Goal: Information Seeking & Learning: Check status

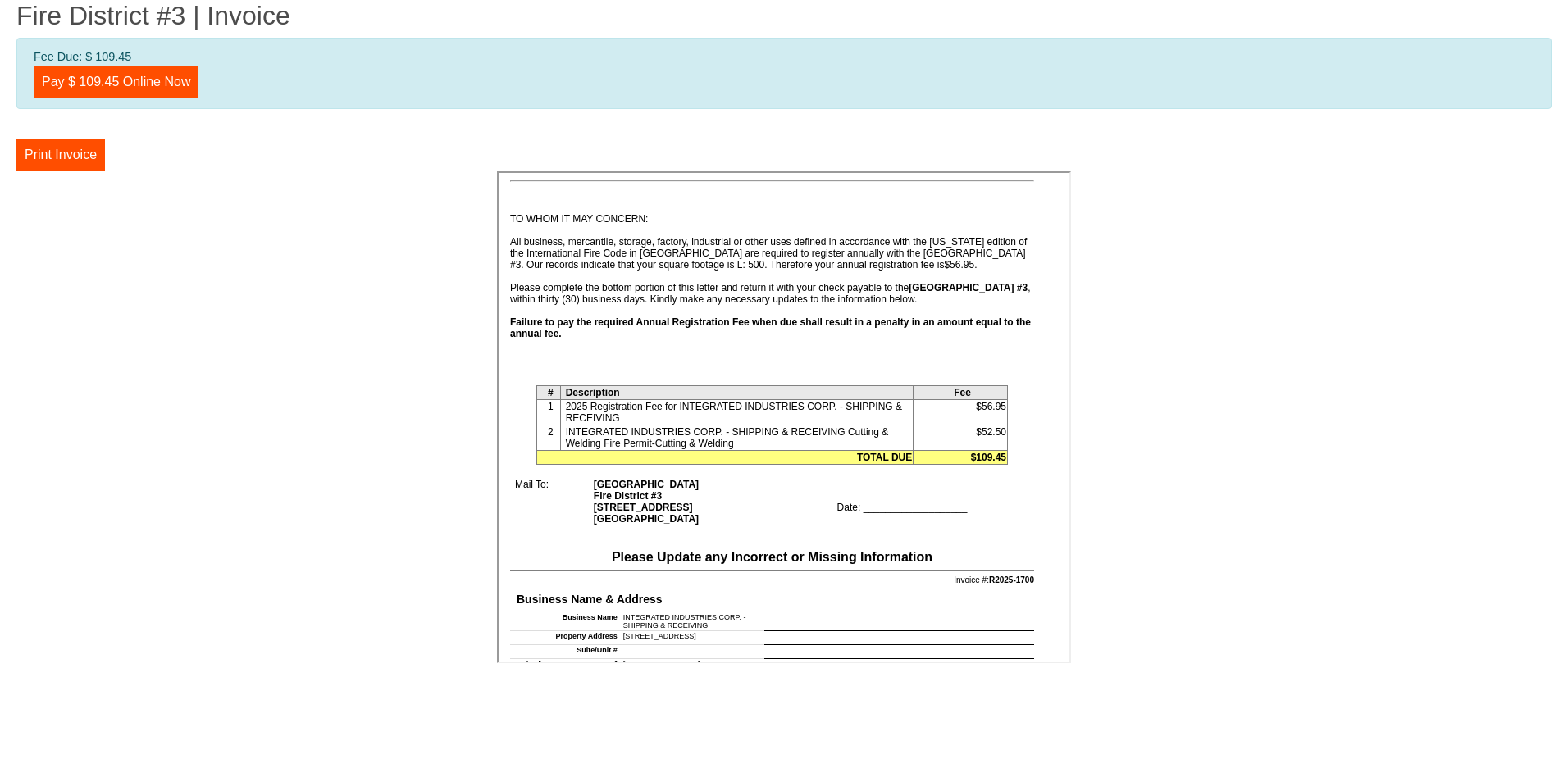
scroll to position [164, 0]
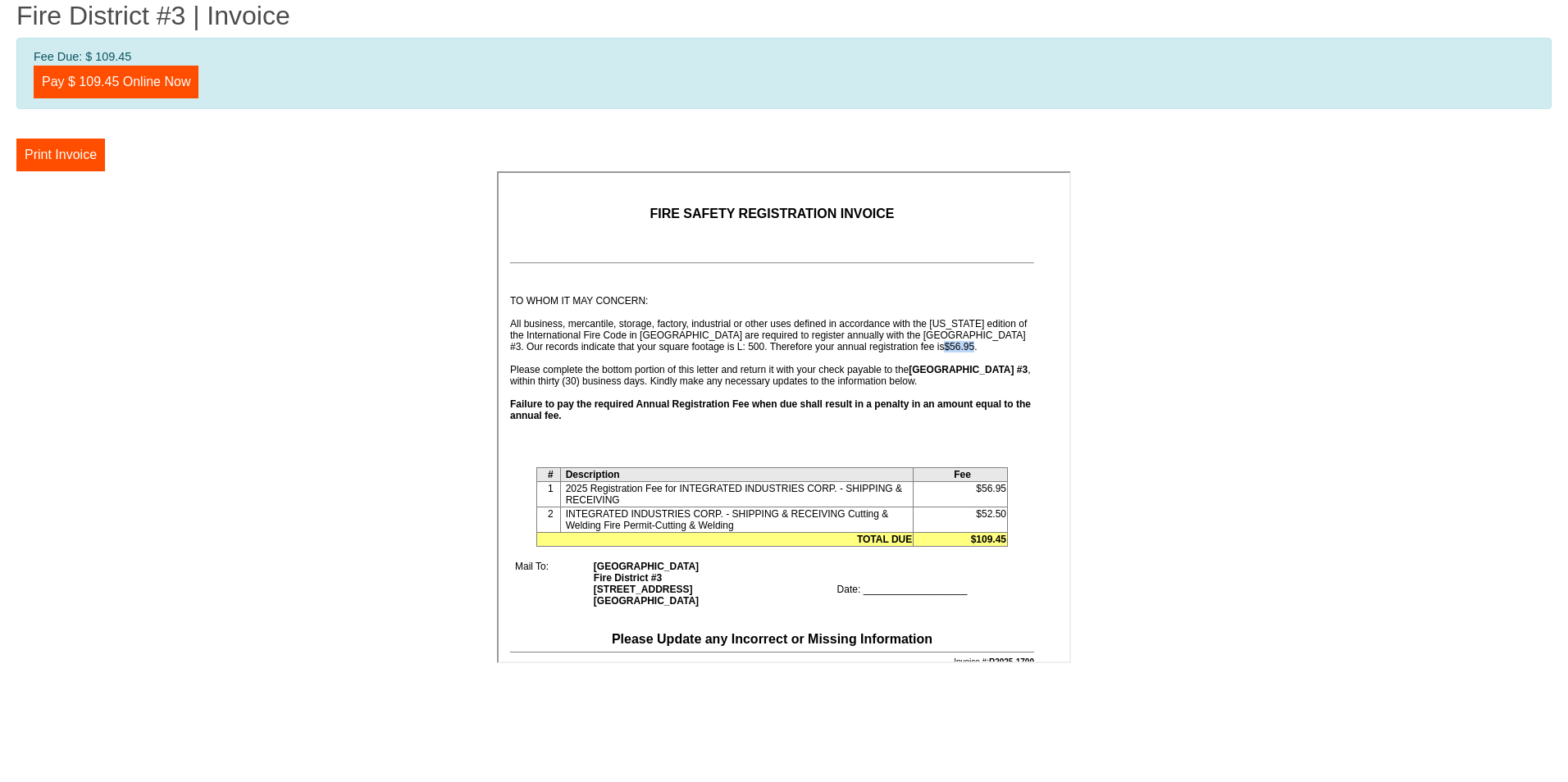
drag, startPoint x: 508, startPoint y: 356, endPoint x: 539, endPoint y: 359, distance: 31.1
click at [539, 359] on td "First Notice Issued: 09/02/2025 Second Notice Issued: First Notice Issued: 09/0…" at bounding box center [768, 406] width 530 height 278
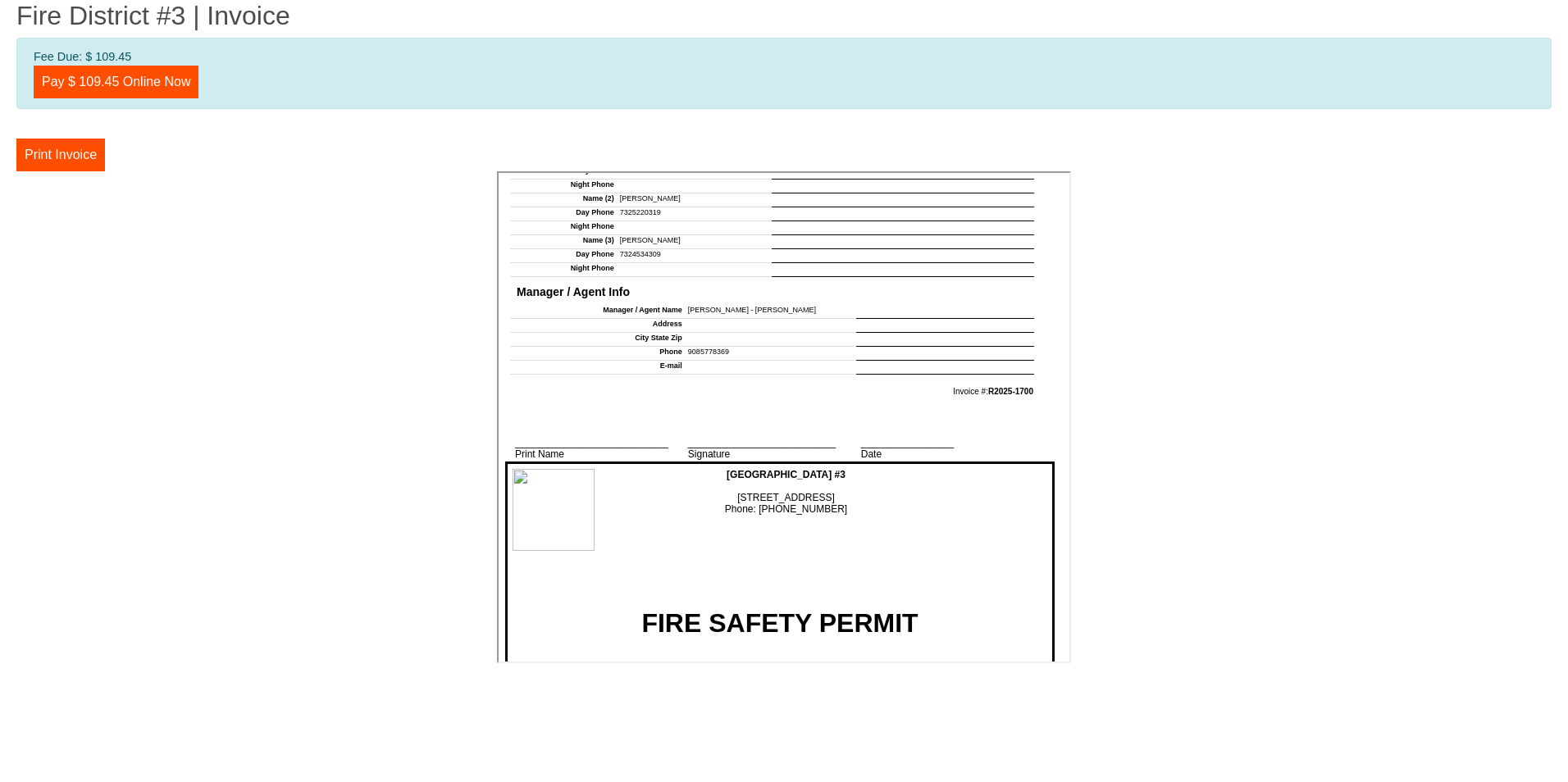
scroll to position [1967, 0]
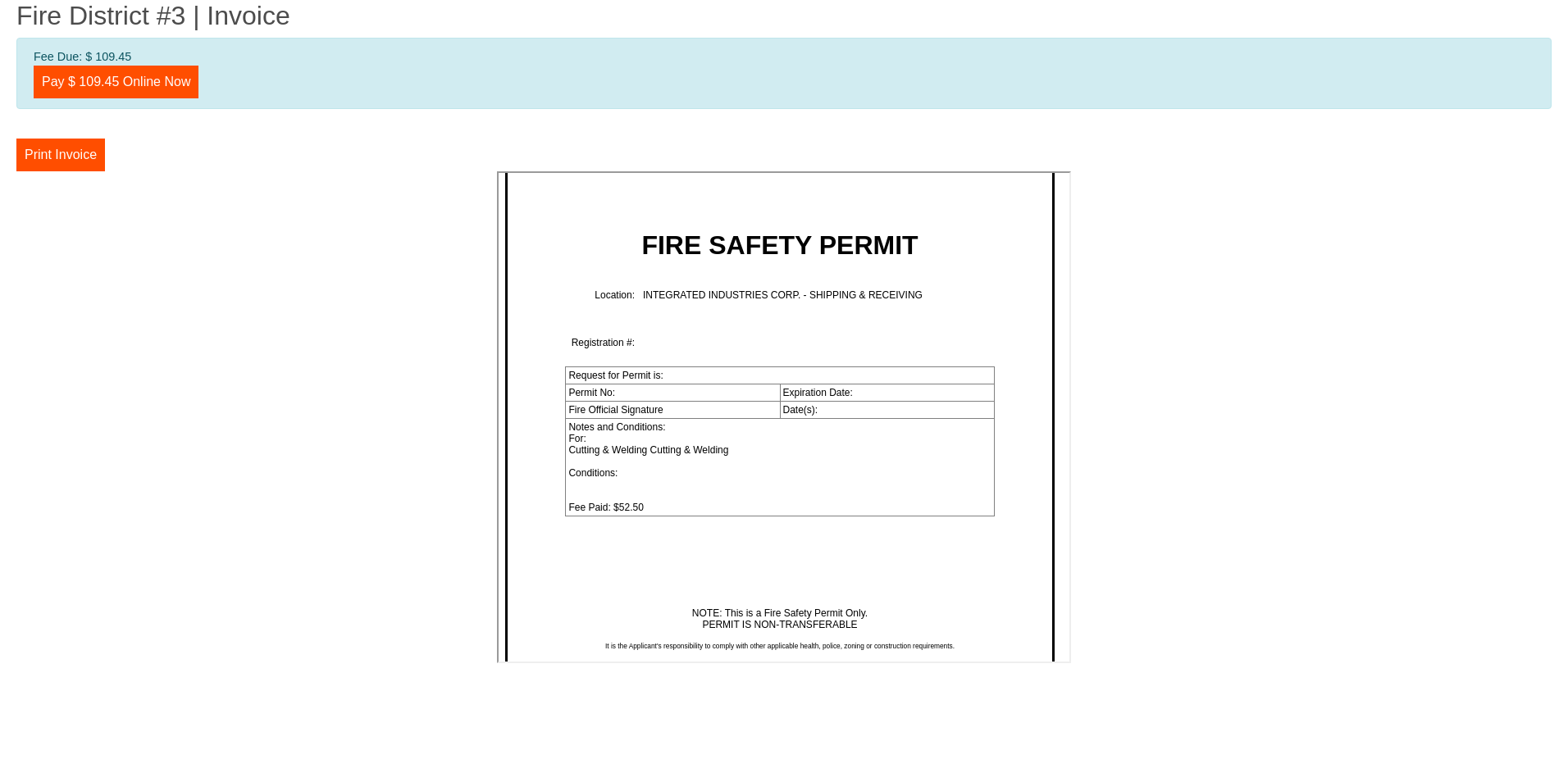
drag, startPoint x: 651, startPoint y: 512, endPoint x: 464, endPoint y: 501, distance: 187.3
click at [865, 563] on td "Request for Permit is: Permit No: Expiration Date: Fire Official Signature Date…" at bounding box center [779, 481] width 547 height 241
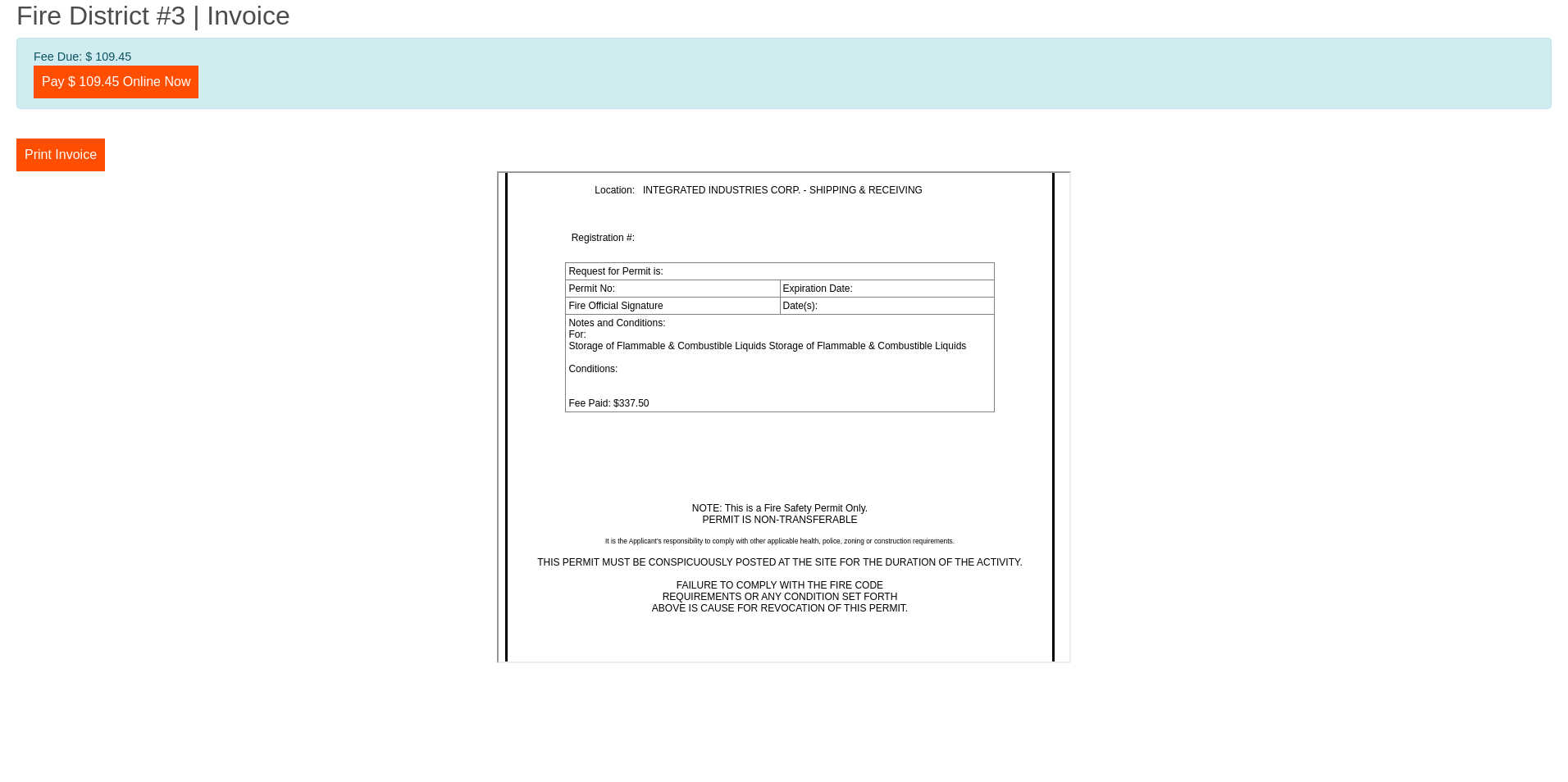
scroll to position [3443, 0]
drag, startPoint x: 645, startPoint y: 407, endPoint x: 599, endPoint y: 408, distance: 46.0
click at [599, 408] on td "Notes and Conditions: For: Storage of Flammable & Combustible Liquids Storage o…" at bounding box center [778, 363] width 428 height 98
drag, startPoint x: 599, startPoint y: 408, endPoint x: 663, endPoint y: 418, distance: 64.8
click at [663, 412] on td "Notes and Conditions: For: Storage of Flammable & Combustible Liquids Storage o…" at bounding box center [778, 363] width 428 height 98
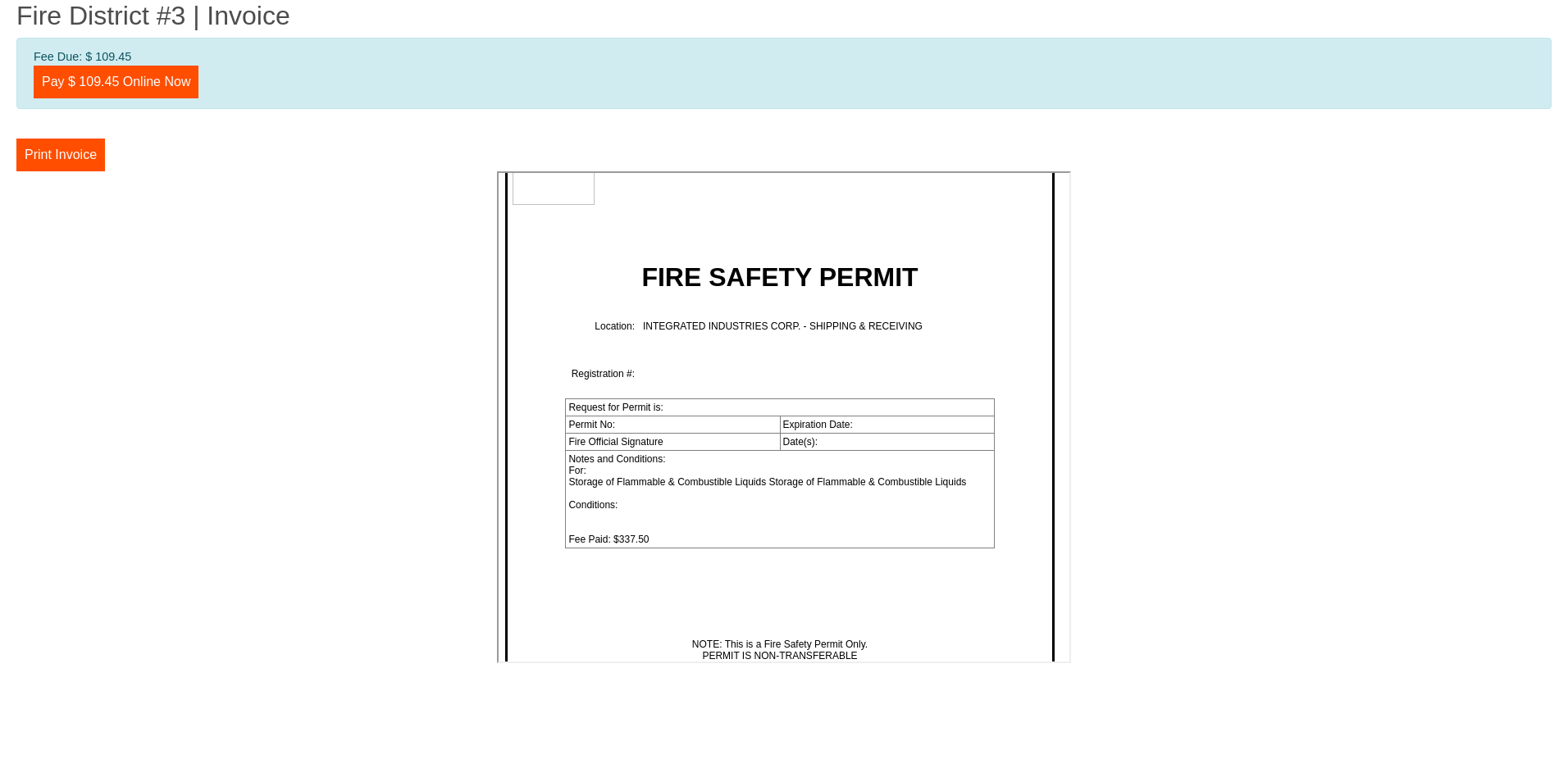
scroll to position [3278, 0]
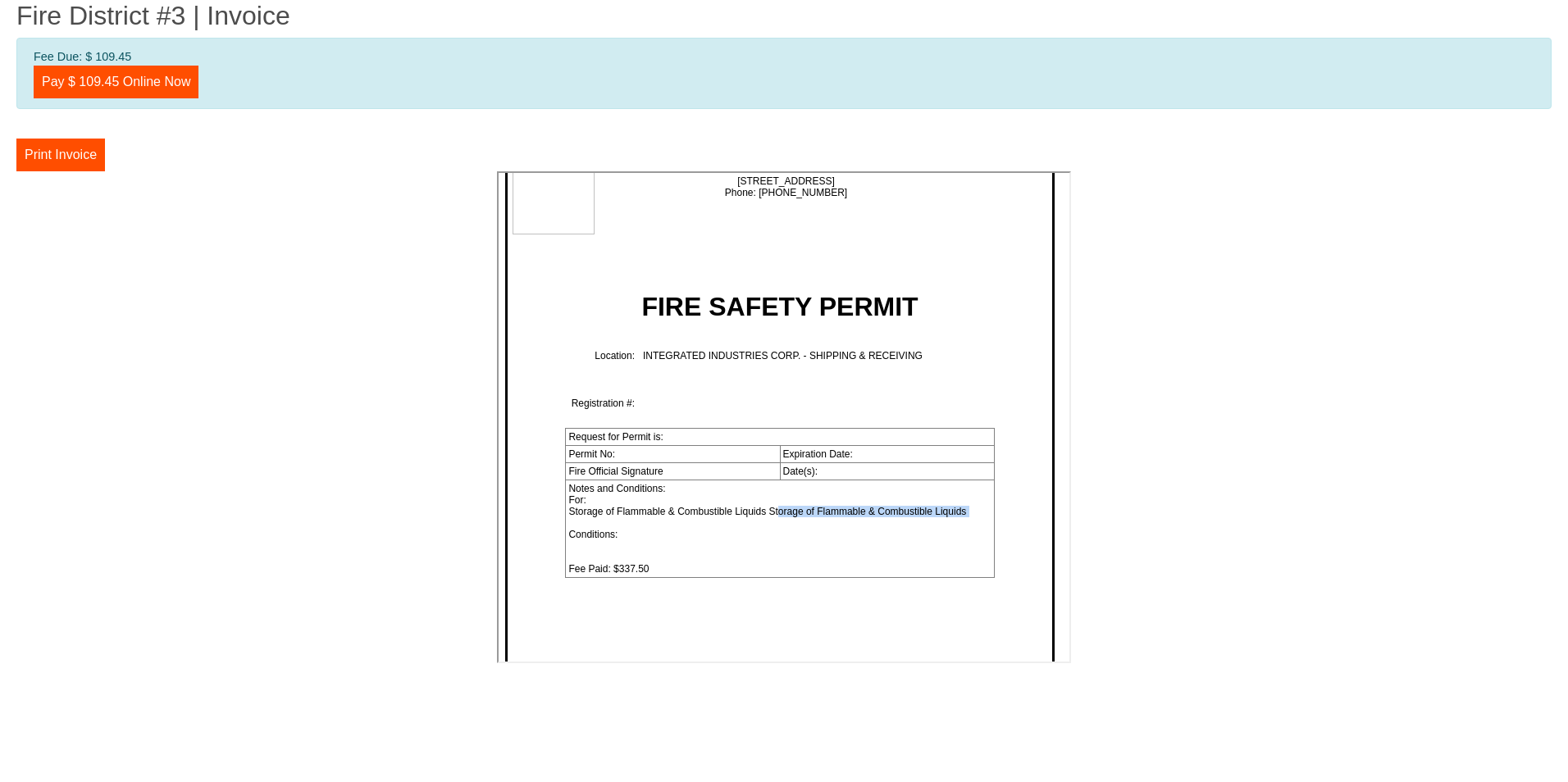
drag, startPoint x: 725, startPoint y: 520, endPoint x: 960, endPoint y: 534, distance: 235.4
click at [960, 534] on td "Notes and Conditions: For: Storage of Flammable & Combustible Liquids Storage o…" at bounding box center [778, 527] width 428 height 98
drag, startPoint x: 960, startPoint y: 534, endPoint x: 888, endPoint y: 556, distance: 75.3
click at [888, 556] on td "Notes and Conditions: For: Storage of Flammable & Combustible Liquids Storage o…" at bounding box center [778, 527] width 428 height 98
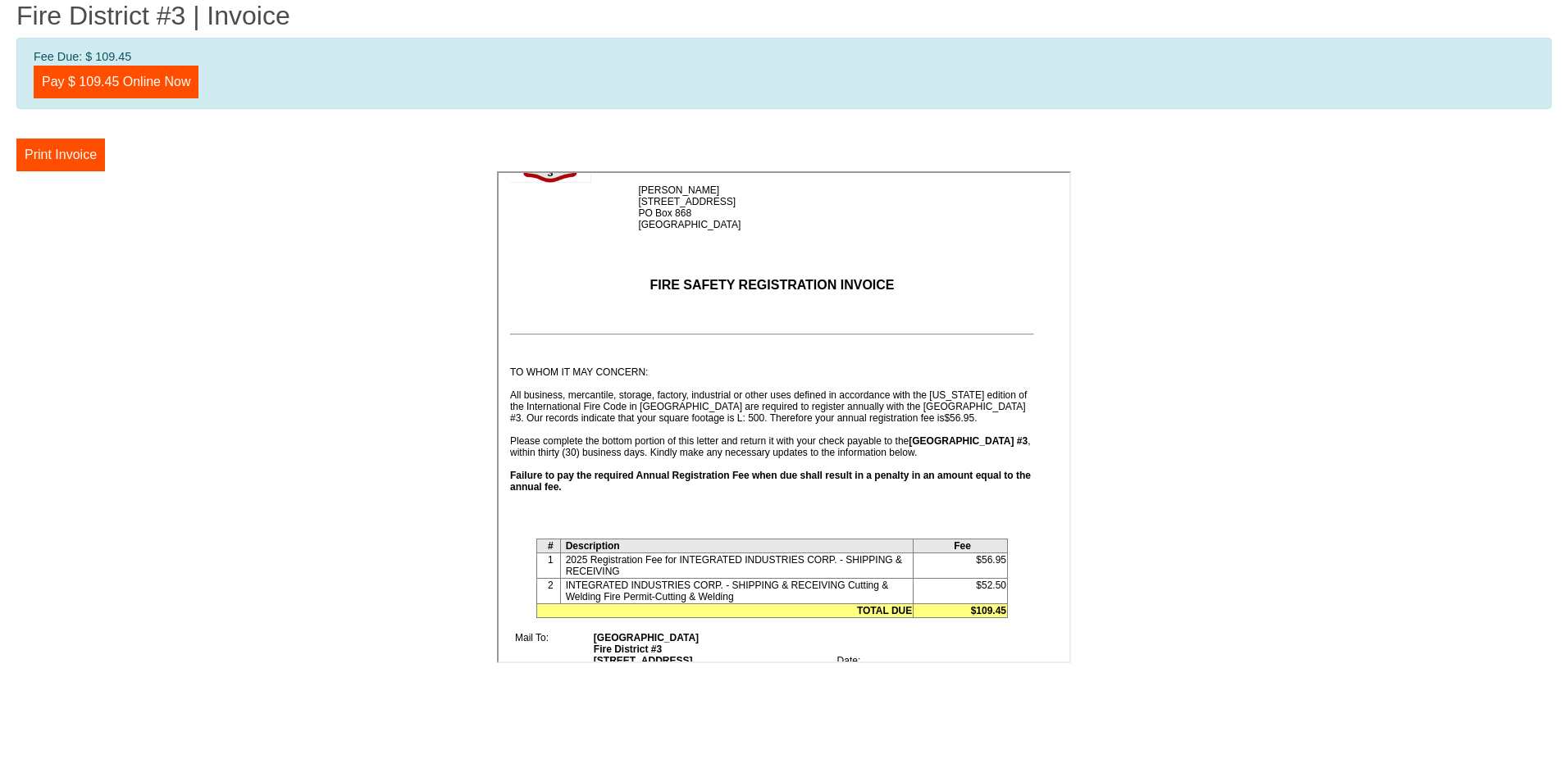
scroll to position [0, 0]
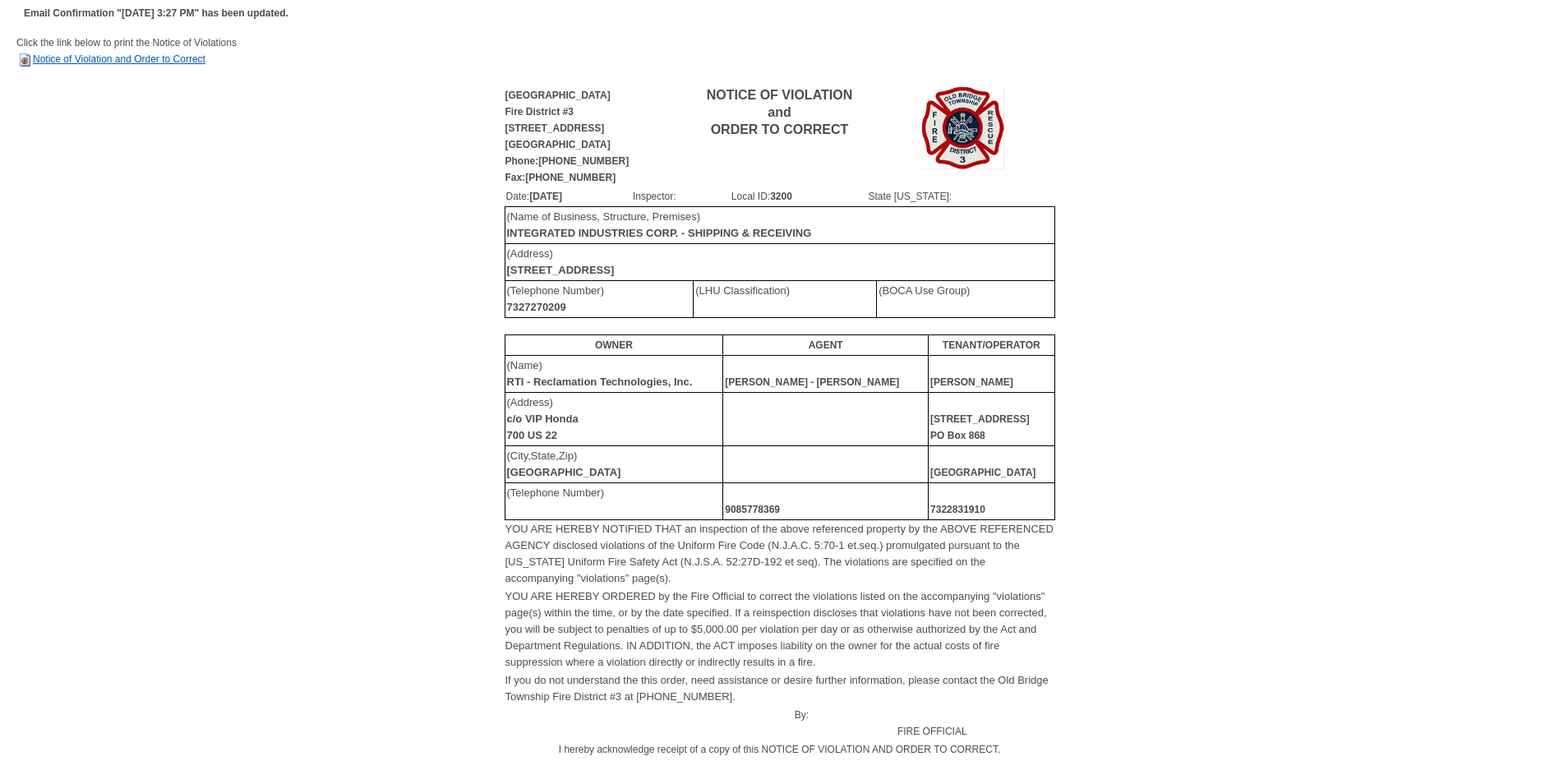
click at [162, 57] on link "Notice of Violation and Order to Correct" at bounding box center [111, 59] width 189 height 12
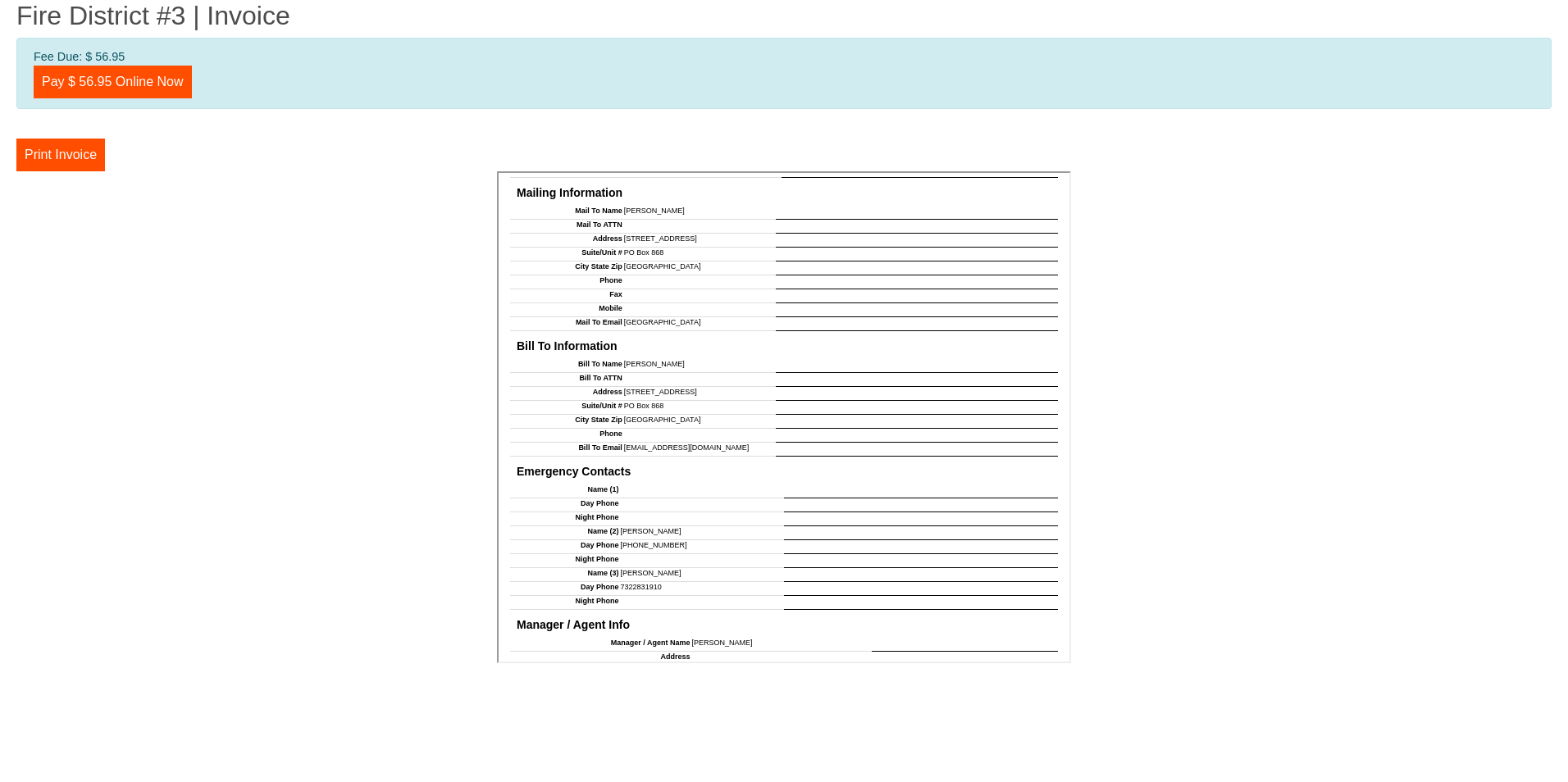
scroll to position [1359, 0]
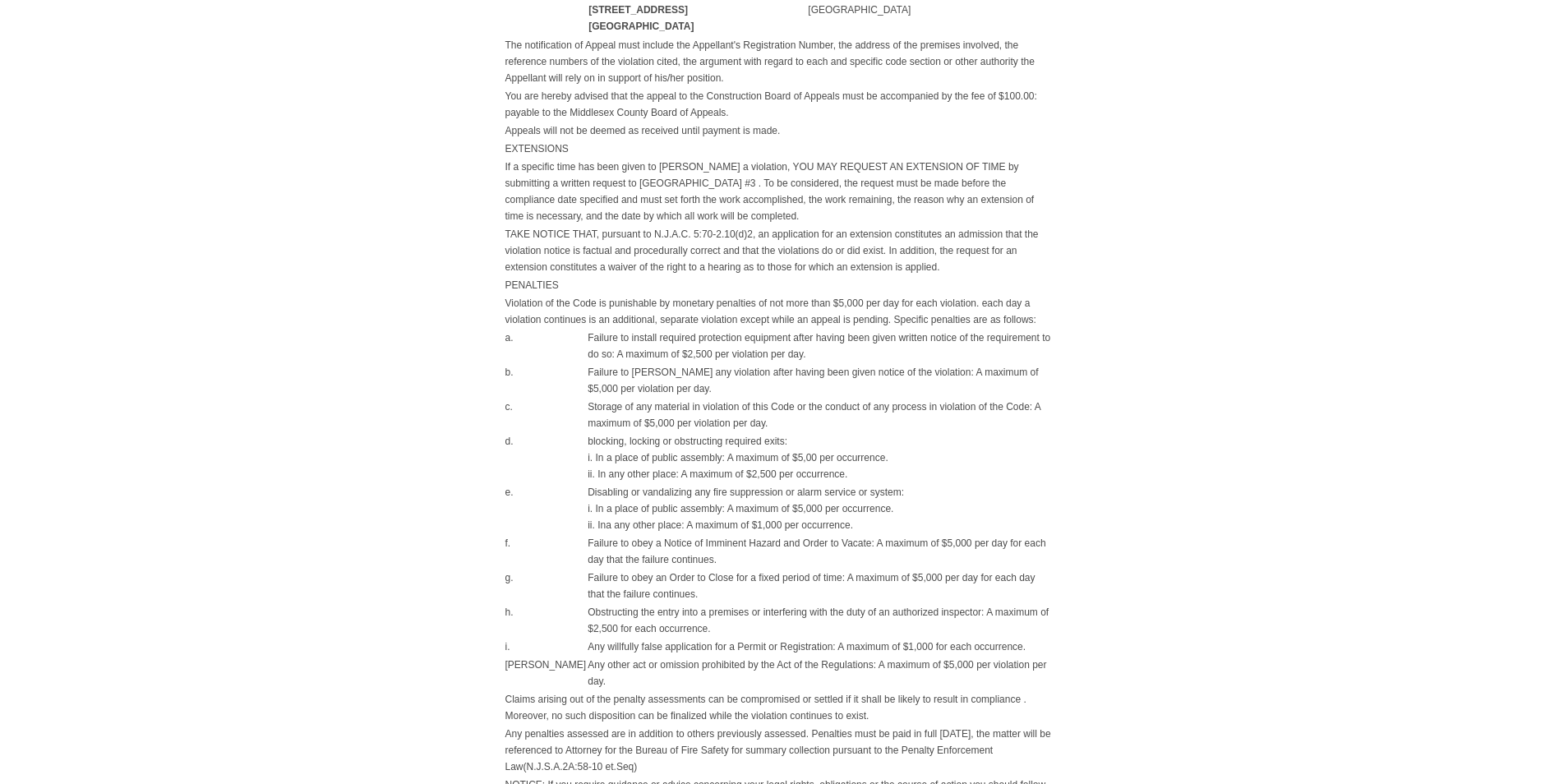
scroll to position [1077, 0]
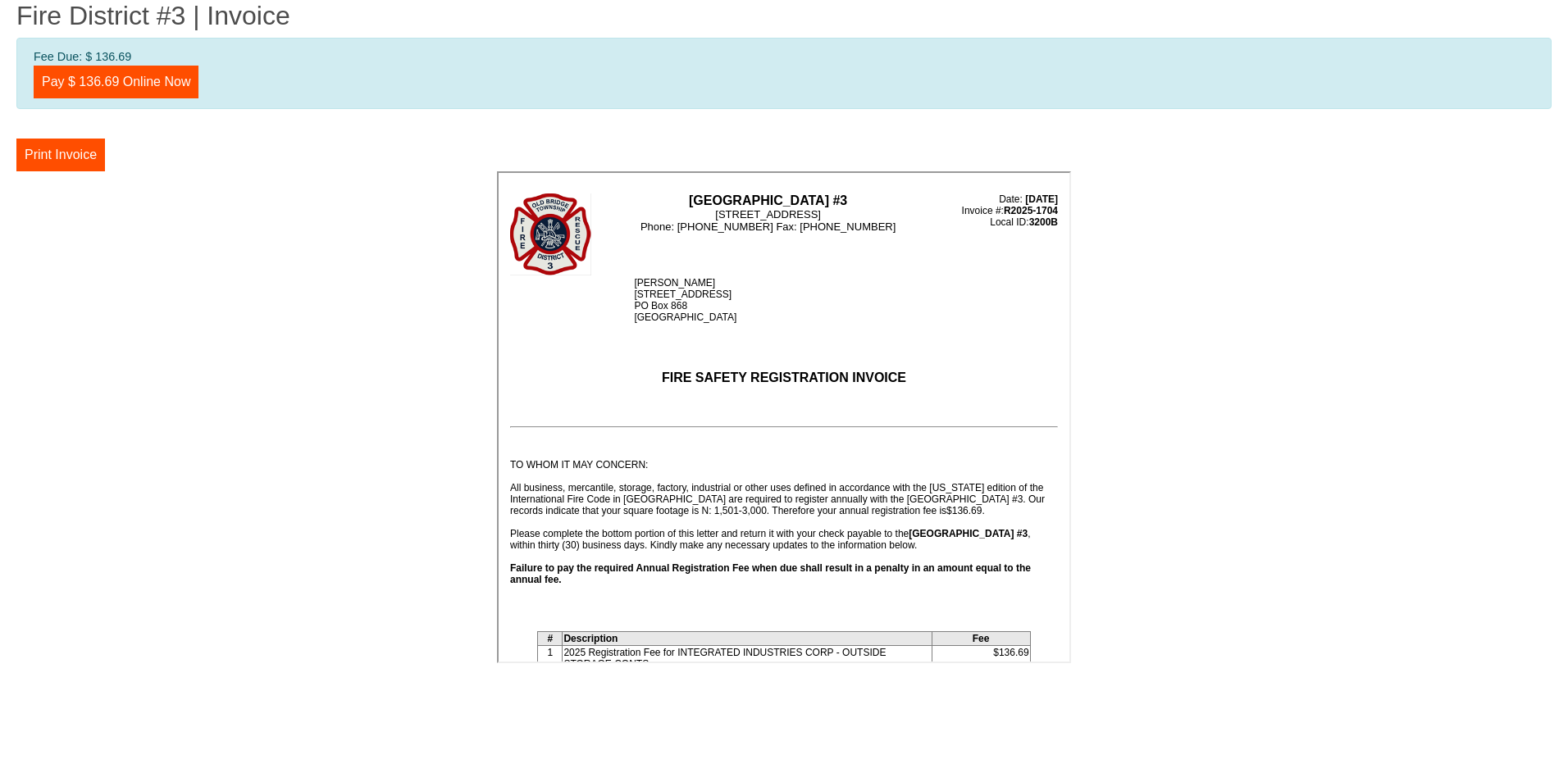
scroll to position [328, 0]
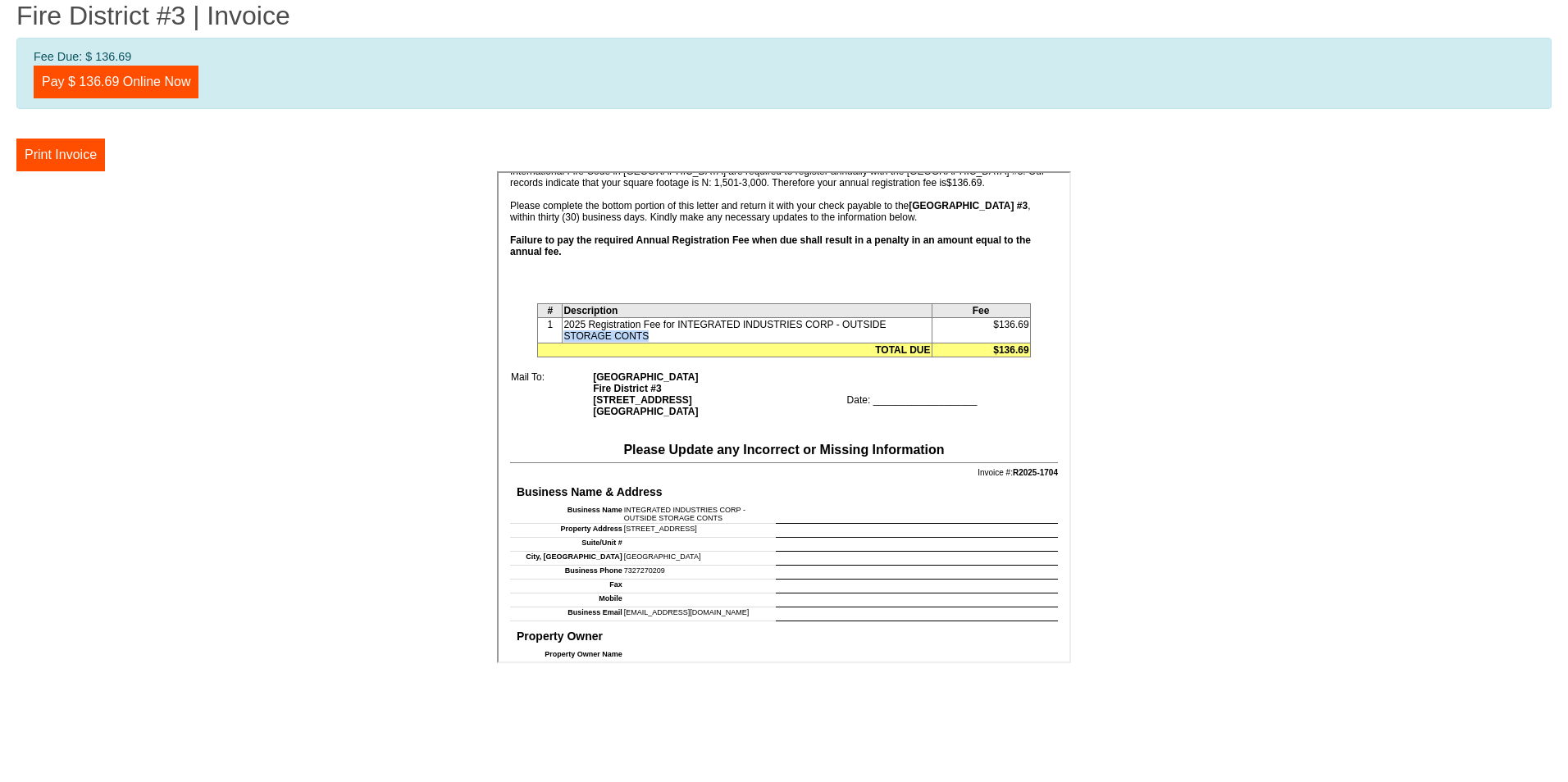
drag, startPoint x: 646, startPoint y: 332, endPoint x: 560, endPoint y: 331, distance: 86.0
click at [560, 331] on td "2025 Registration Fee for INTEGRATED INDUSTRIES CORP - OUTSIDE STORAGE CONTS" at bounding box center [745, 329] width 369 height 25
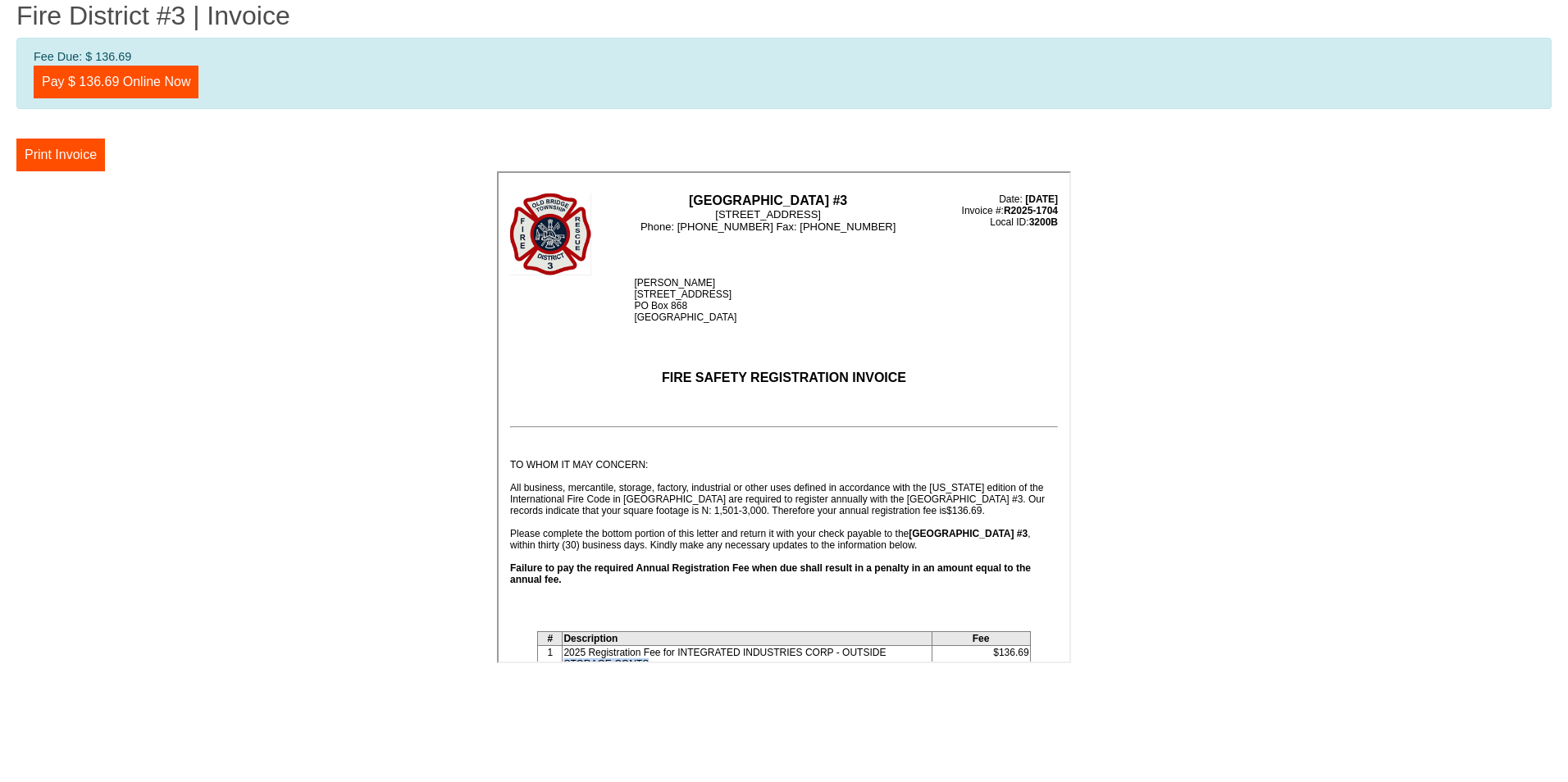
scroll to position [164, 0]
